Goal: Task Accomplishment & Management: Use online tool/utility

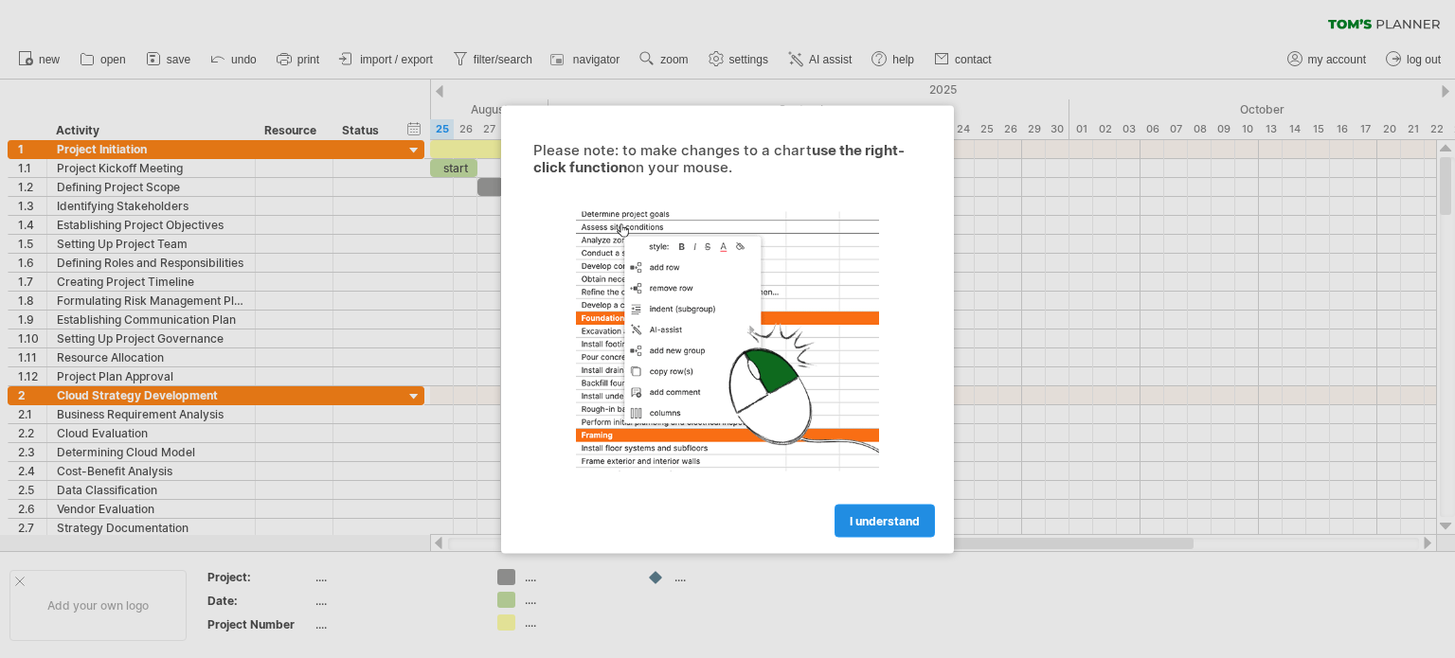
click at [891, 508] on link "I understand" at bounding box center [885, 520] width 100 height 33
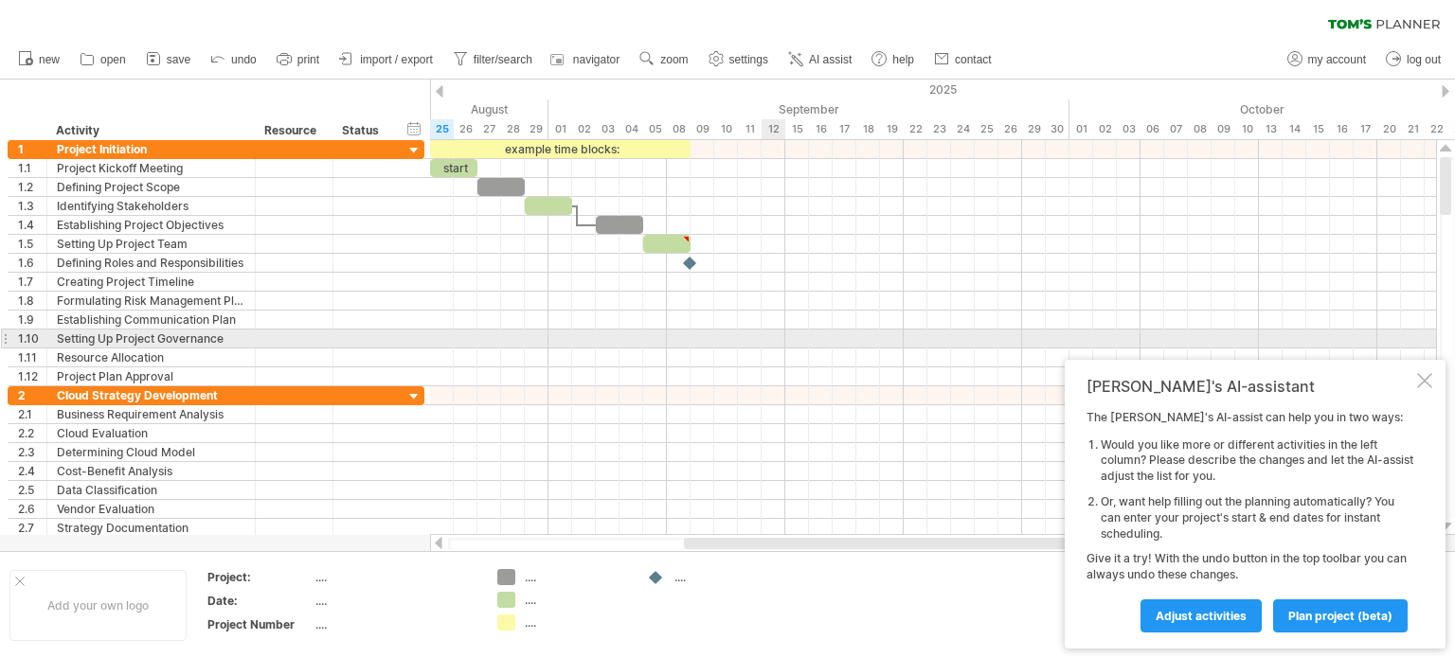
click at [781, 345] on div at bounding box center [933, 339] width 1006 height 19
click at [773, 336] on div at bounding box center [933, 339] width 1006 height 19
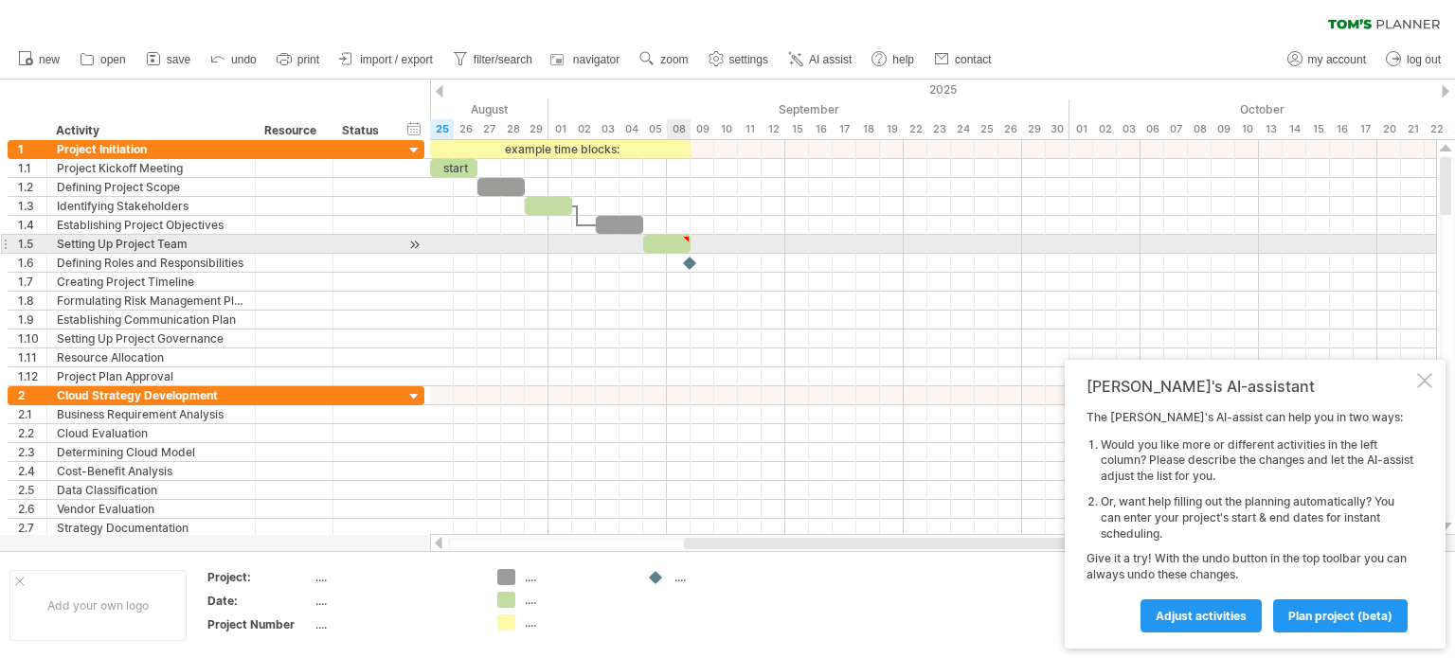
type textarea "**********"
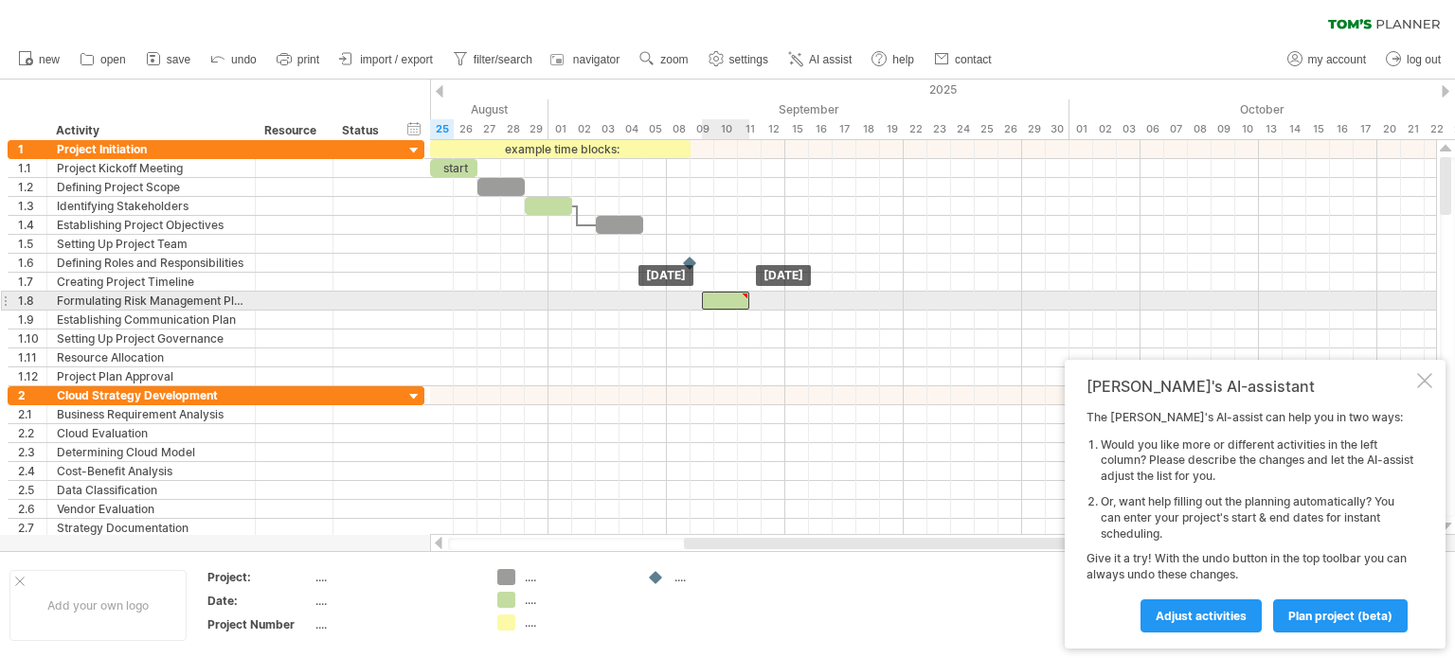
drag, startPoint x: 676, startPoint y: 243, endPoint x: 730, endPoint y: 304, distance: 81.2
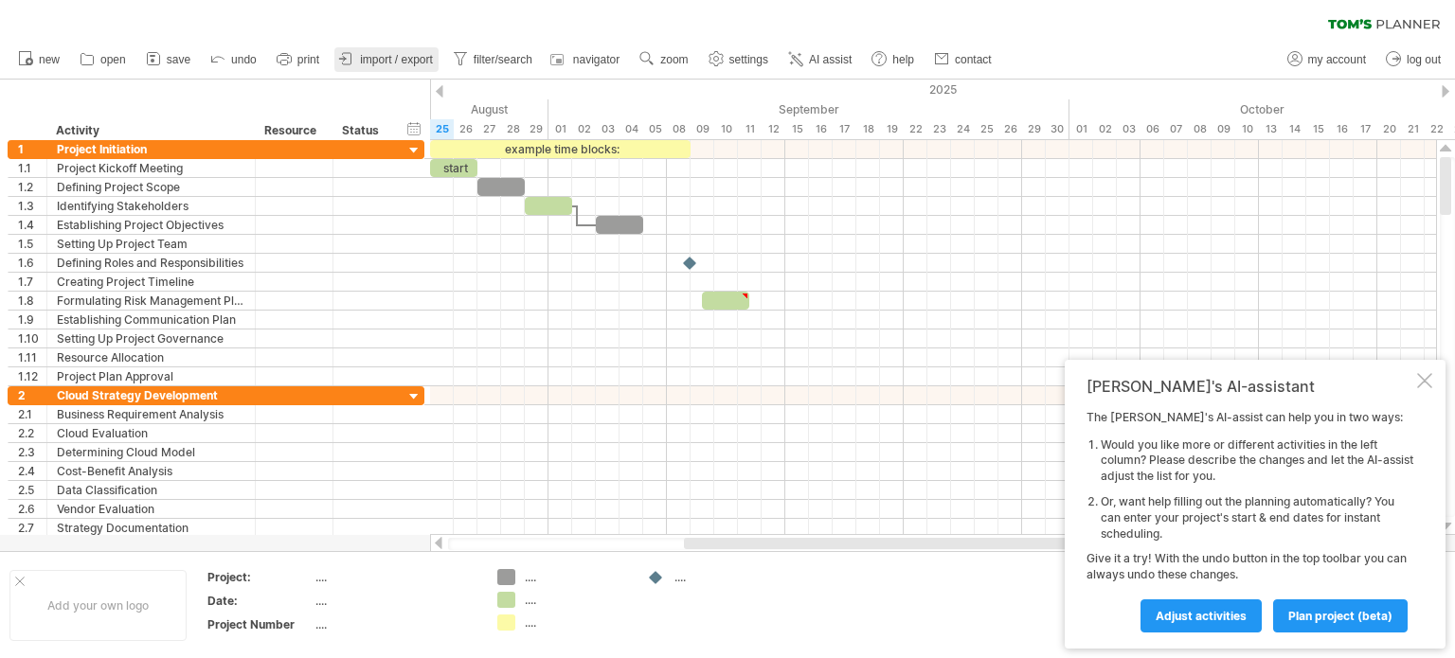
click at [413, 70] on link "import / export" at bounding box center [386, 59] width 104 height 25
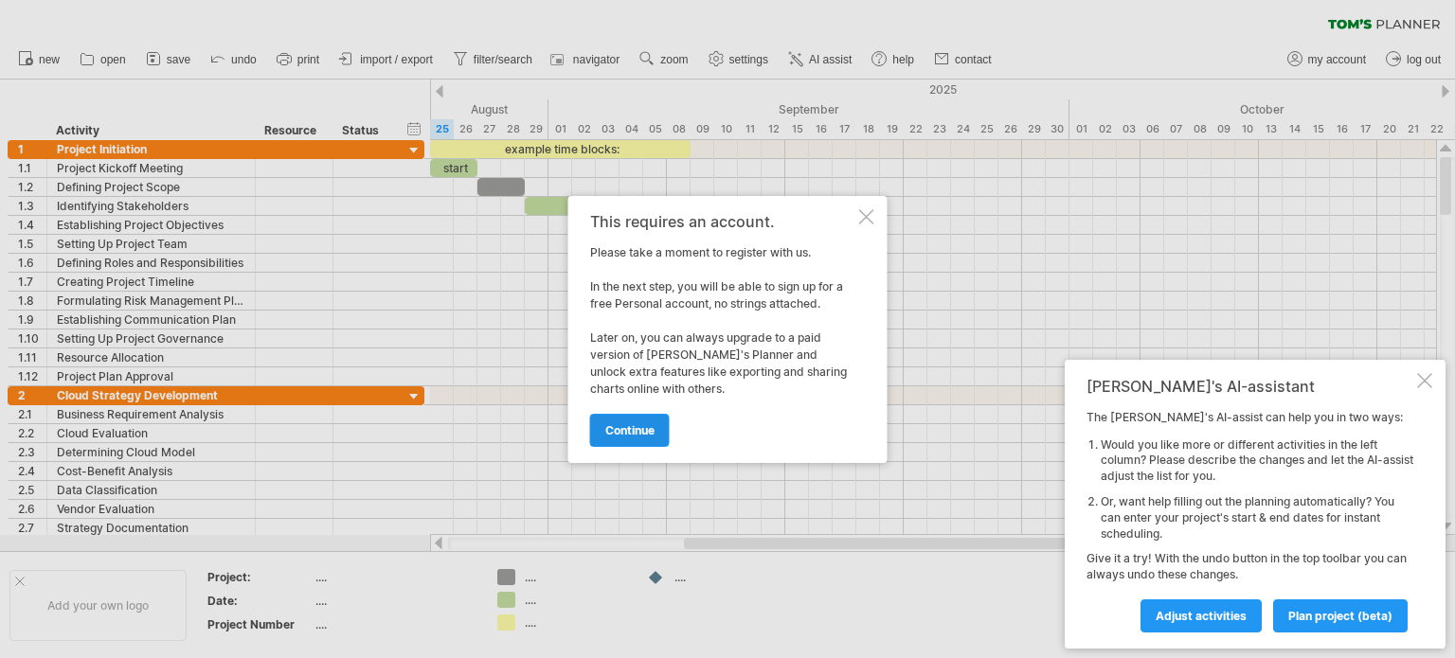
click at [618, 424] on span "continue" at bounding box center [629, 430] width 49 height 14
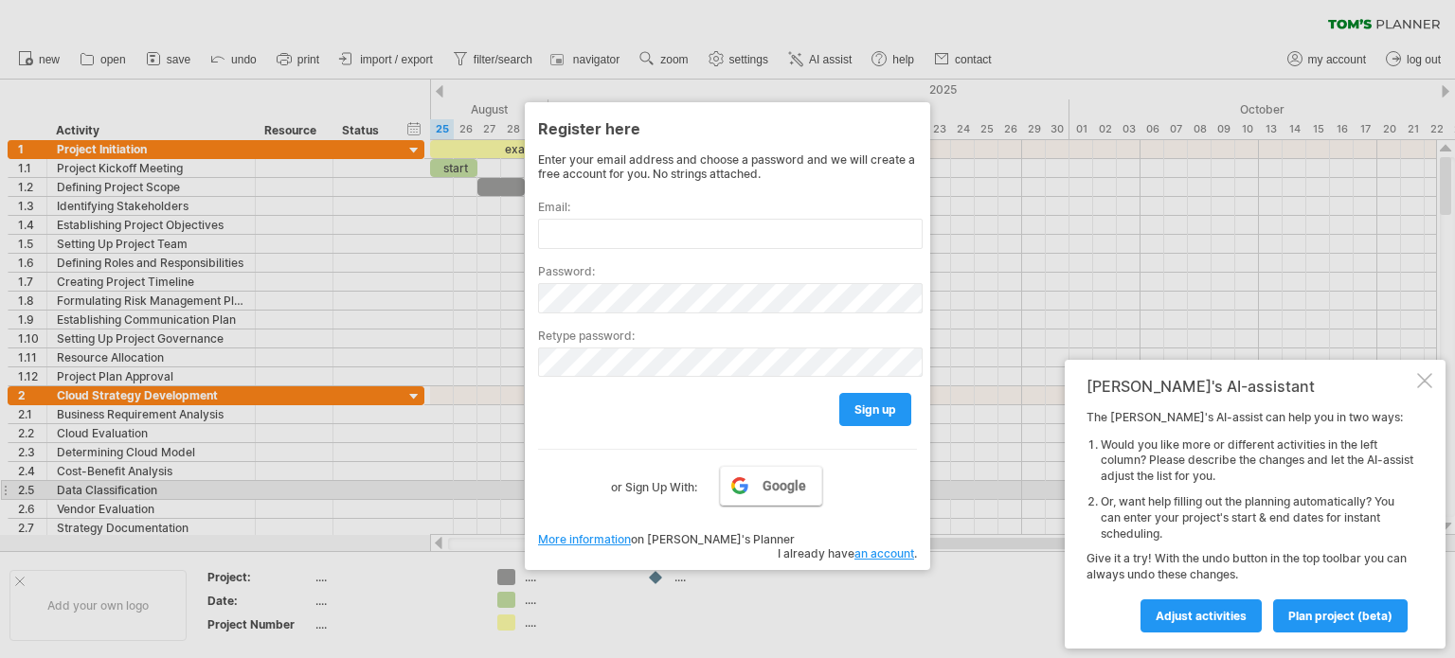
click at [771, 499] on link "Google" at bounding box center [771, 486] width 102 height 40
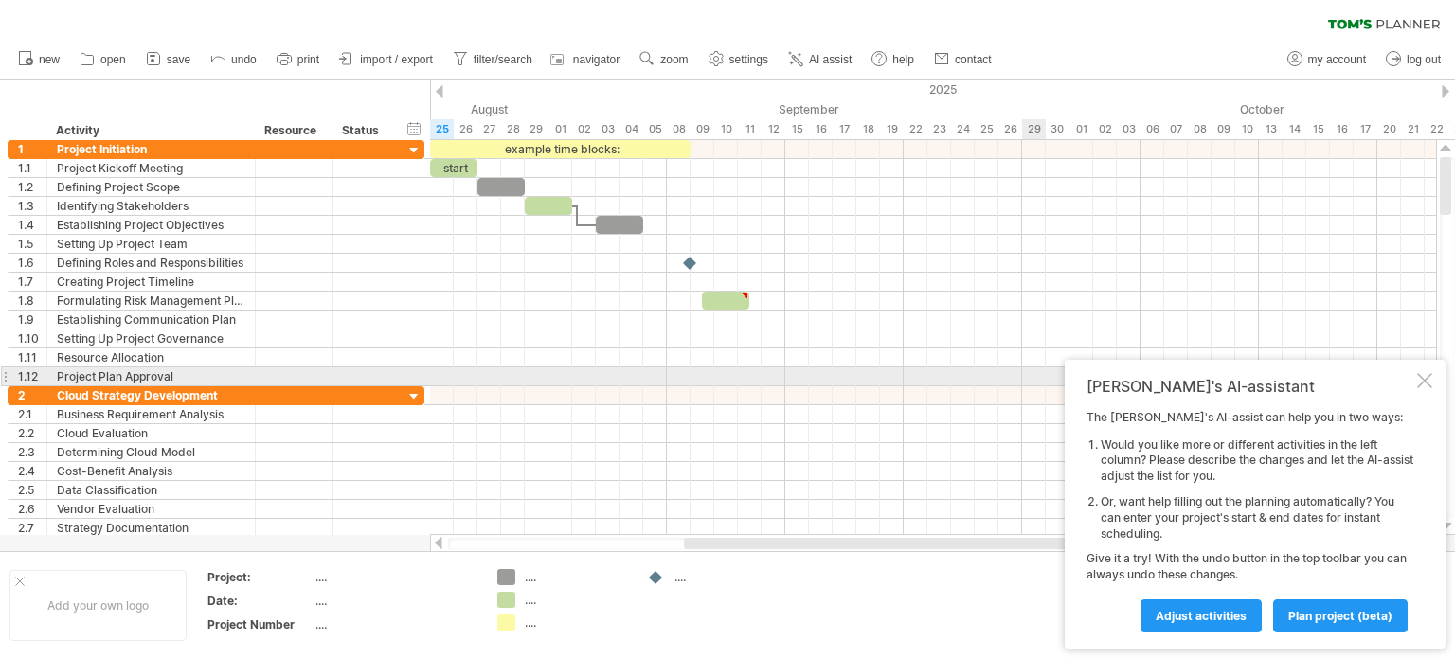
click at [1426, 385] on div at bounding box center [1424, 380] width 15 height 15
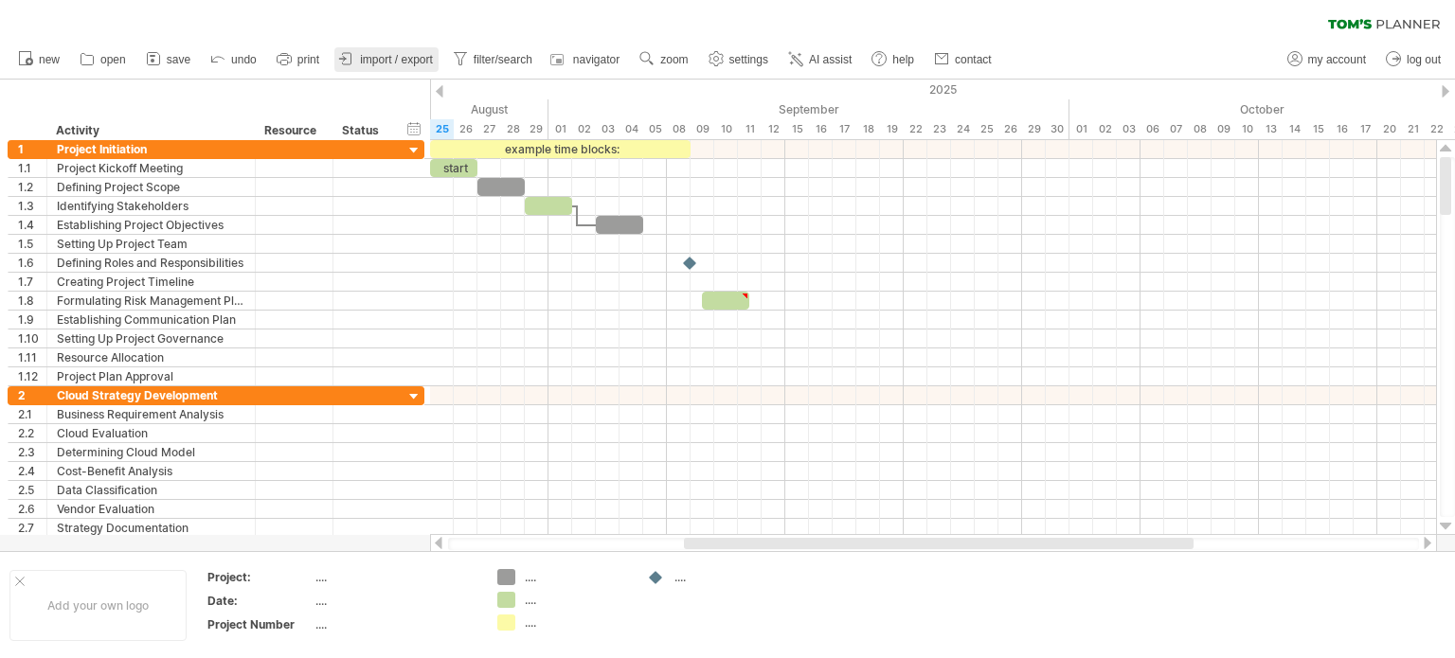
click at [398, 49] on link "import / export" at bounding box center [386, 59] width 104 height 25
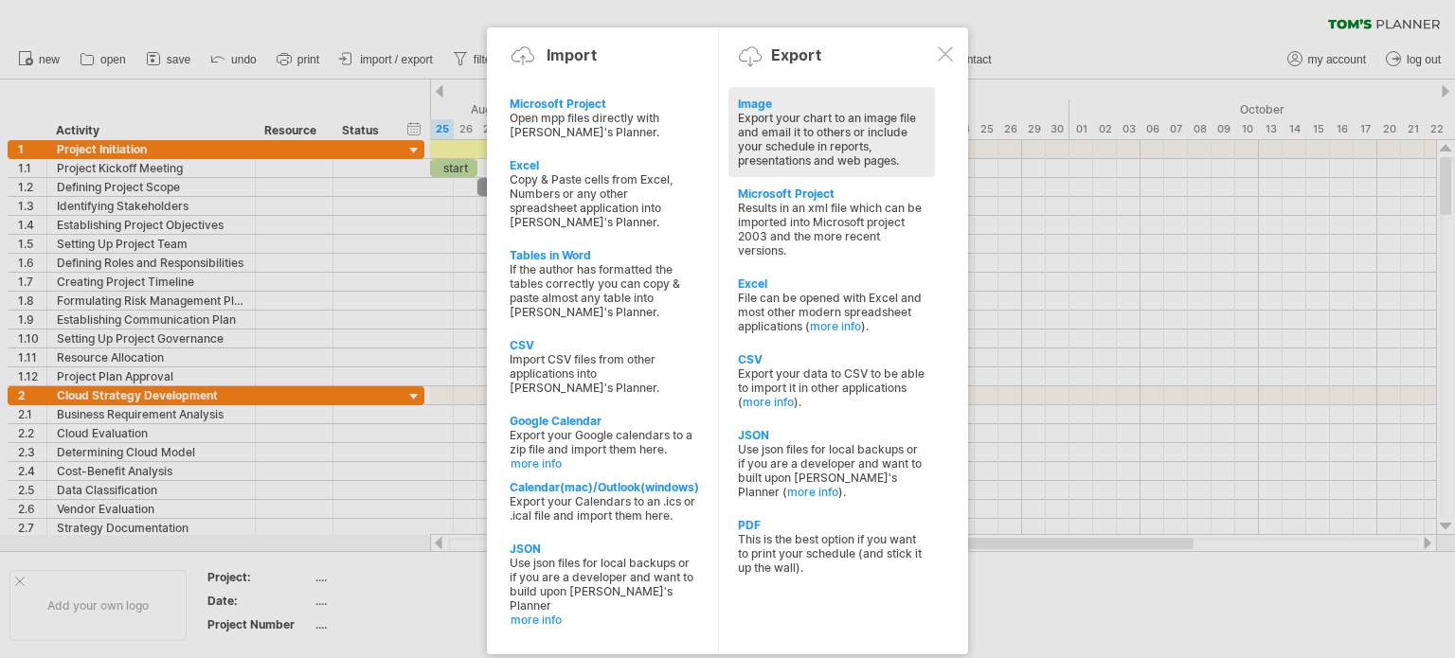
click at [809, 144] on div "Export your chart to an image file and email it to others or include your sched…" at bounding box center [832, 139] width 188 height 57
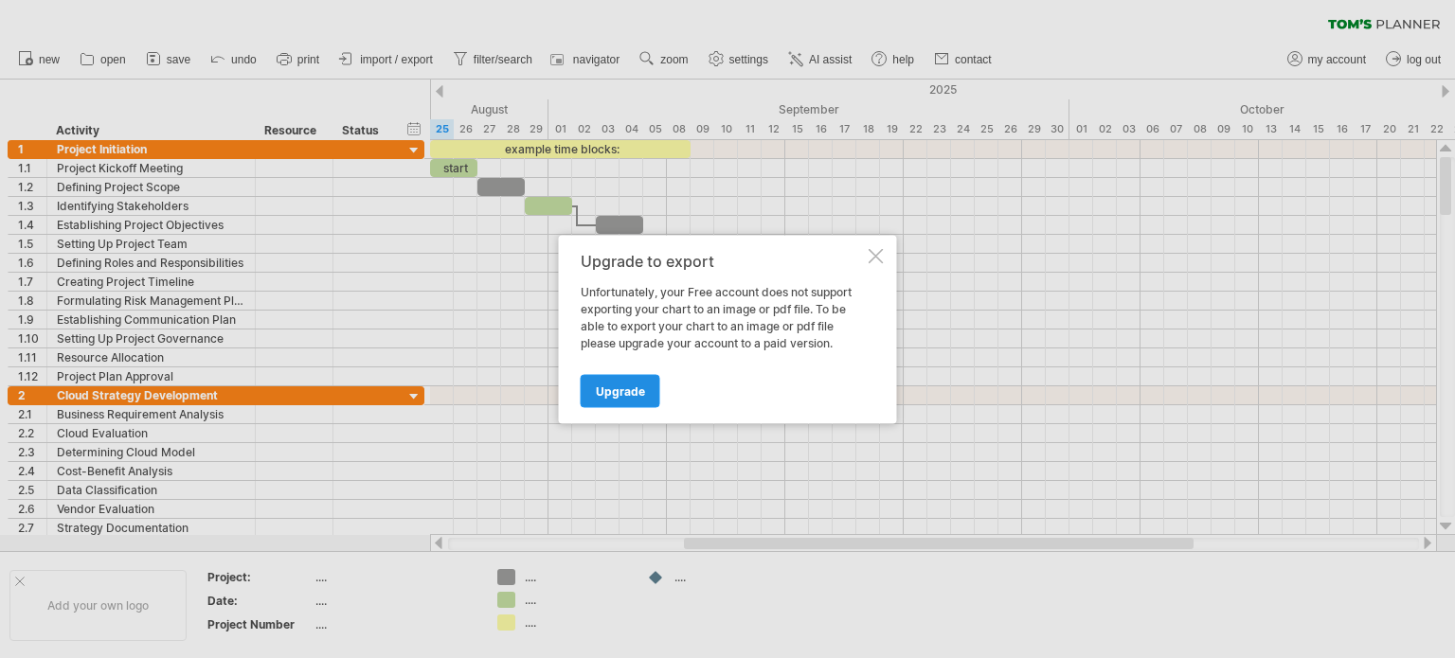
click at [633, 386] on span "Upgrade" at bounding box center [620, 391] width 49 height 14
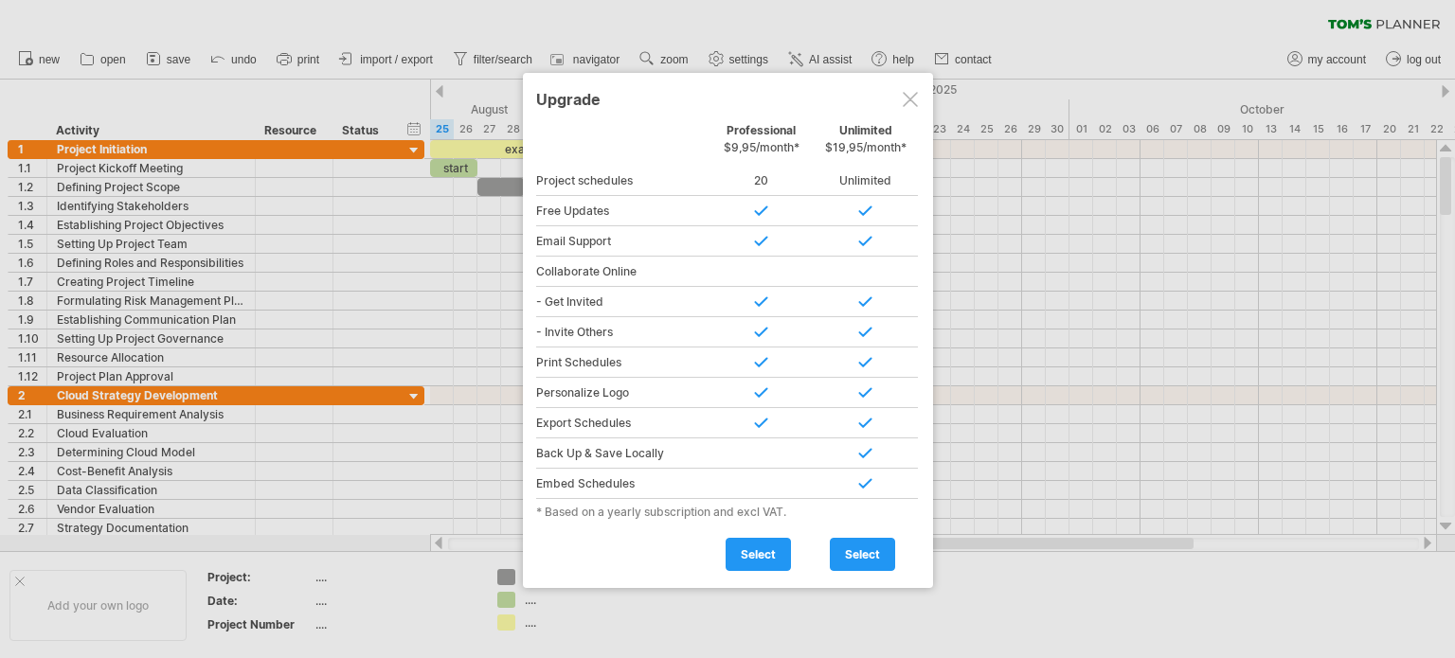
click at [906, 106] on div at bounding box center [910, 99] width 15 height 15
